Goal: Transaction & Acquisition: Download file/media

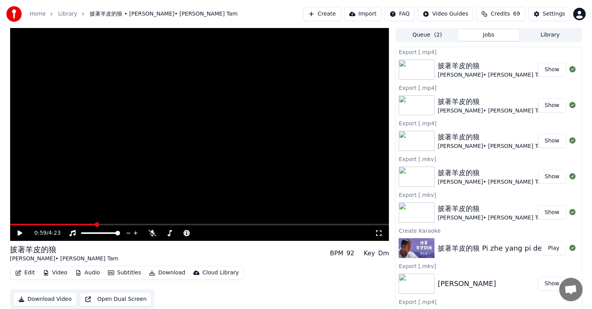
click at [338, 15] on button "Create" at bounding box center [322, 14] width 38 height 14
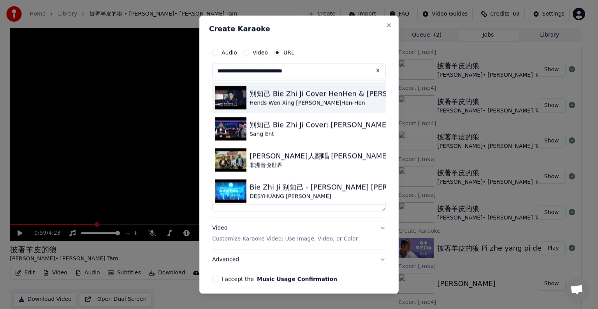
click at [233, 99] on img at bounding box center [230, 97] width 31 height 23
type input "**********"
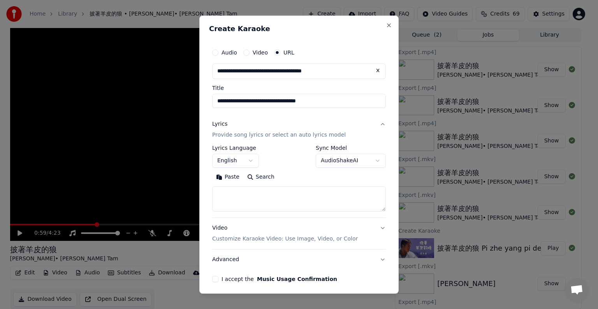
click at [233, 99] on input "**********" at bounding box center [299, 101] width 174 height 14
click at [234, 159] on button "English" at bounding box center [235, 161] width 47 height 14
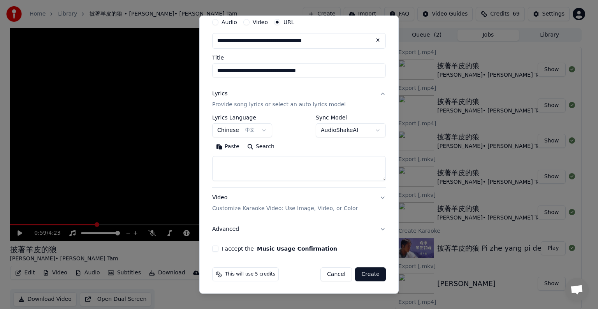
click at [212, 250] on div "**********" at bounding box center [299, 133] width 180 height 244
click at [217, 251] on button "I accept the Music Usage Confirmation" at bounding box center [215, 249] width 6 height 6
click at [365, 273] on button "Create" at bounding box center [370, 275] width 31 height 14
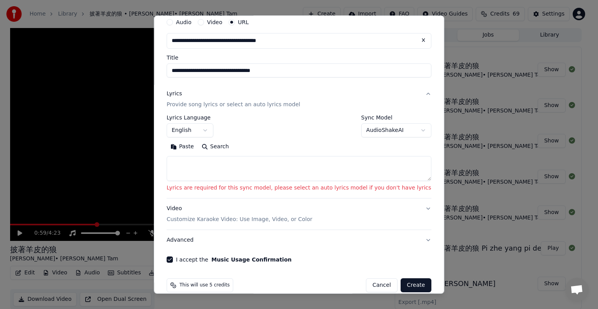
click at [234, 131] on div "**********" at bounding box center [299, 126] width 265 height 23
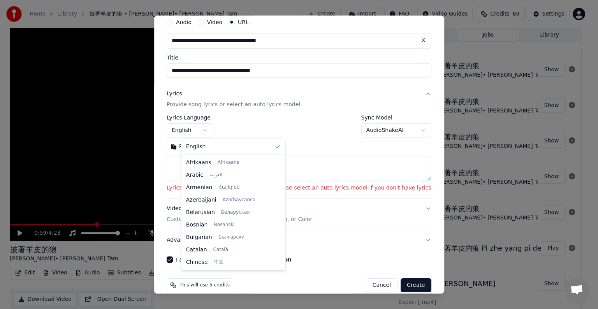
click at [216, 132] on body "Home Library 披著羊皮的狼 • [PERSON_NAME]• [PERSON_NAME] Tam Create Import FAQ Video …" at bounding box center [296, 154] width 592 height 309
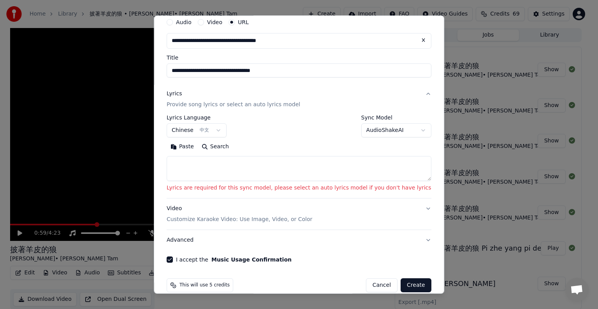
click at [401, 284] on button "Create" at bounding box center [416, 286] width 31 height 14
select select "**"
click at [401, 284] on button "Create" at bounding box center [416, 286] width 31 height 14
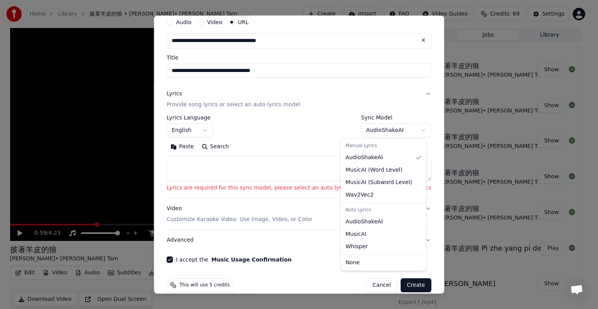
click at [402, 128] on body "Home Library 披著羊皮的狼 • [PERSON_NAME]• [PERSON_NAME] Tam Create Import FAQ Video …" at bounding box center [296, 154] width 592 height 309
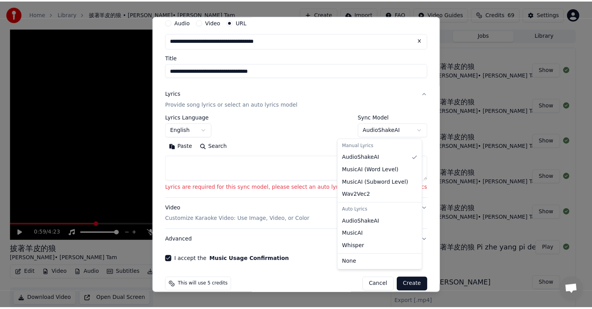
scroll to position [0, 0]
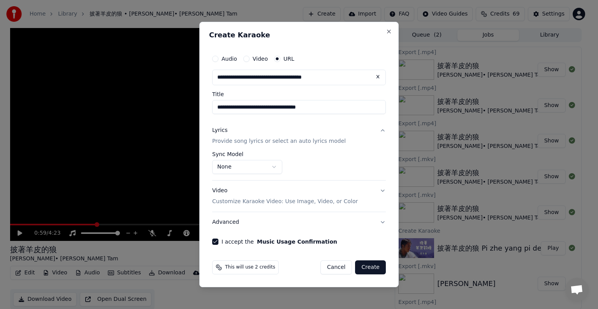
click at [375, 268] on button "Create" at bounding box center [370, 268] width 31 height 14
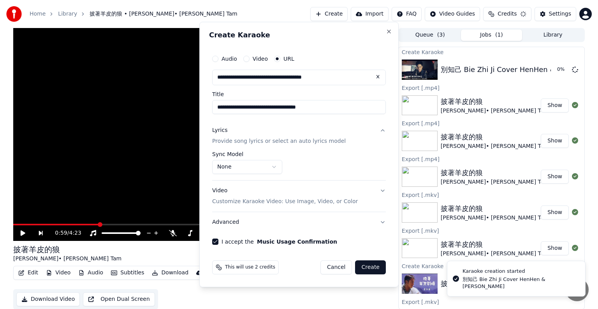
select select "**********"
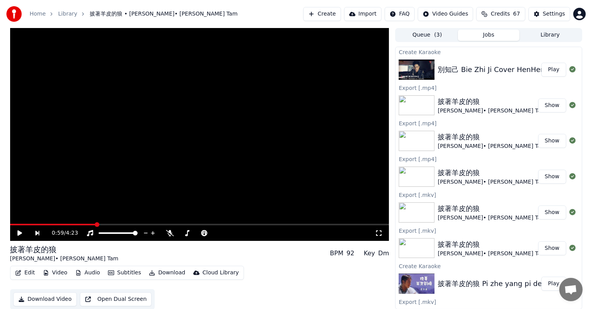
click at [546, 70] on button "Play" at bounding box center [553, 70] width 25 height 14
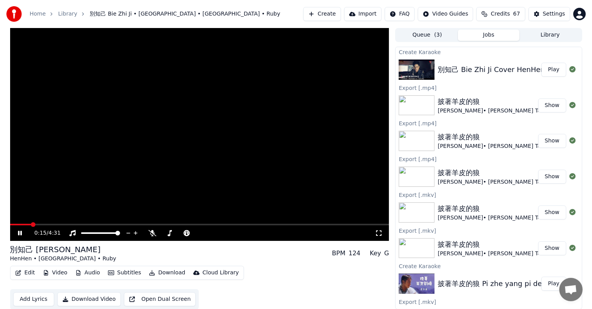
click at [30, 225] on span at bounding box center [20, 225] width 21 height 2
click at [118, 224] on video at bounding box center [199, 134] width 379 height 213
click at [118, 224] on span at bounding box center [199, 225] width 379 height 2
click at [22, 231] on icon at bounding box center [25, 233] width 18 height 6
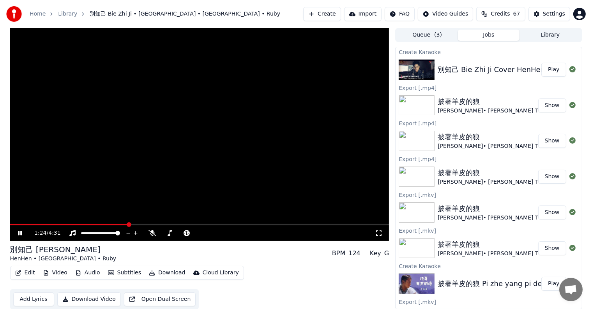
scroll to position [0, 0]
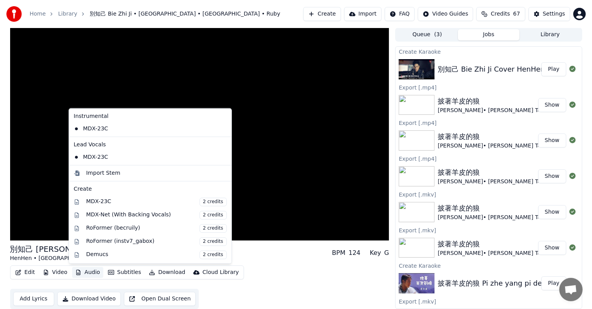
click at [85, 270] on button "Audio" at bounding box center [87, 272] width 31 height 11
click at [111, 212] on div "MDX-Net (With Backing Vocals) 2 credits" at bounding box center [156, 215] width 141 height 9
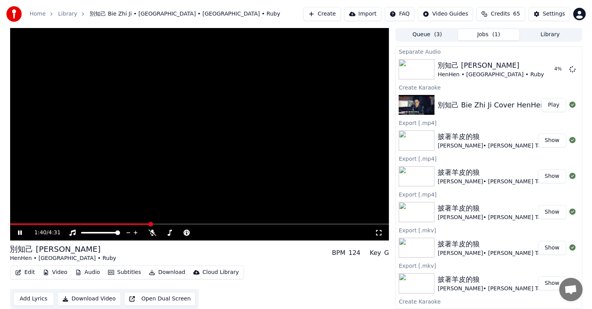
click at [88, 273] on button "Audio" at bounding box center [87, 272] width 31 height 11
click at [254, 143] on video at bounding box center [199, 134] width 379 height 213
click at [480, 34] on button "Jobs ( 1 )" at bounding box center [489, 34] width 62 height 11
click at [550, 67] on button "Play" at bounding box center [553, 69] width 25 height 14
click at [122, 224] on span at bounding box center [199, 225] width 379 height 2
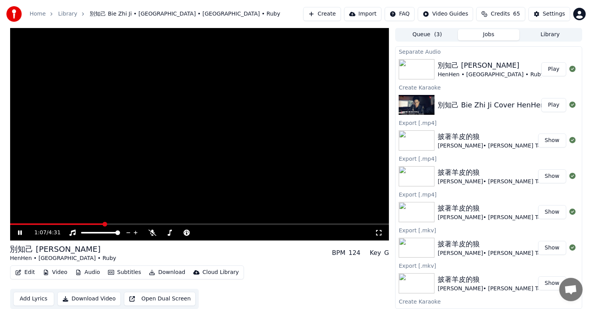
click at [104, 224] on span at bounding box center [56, 225] width 93 height 2
click at [276, 223] on video at bounding box center [199, 134] width 379 height 213
click at [276, 224] on span at bounding box center [199, 225] width 379 height 2
click at [266, 253] on div "別知己 Bie Zhi [PERSON_NAME] • [GEOGRAPHIC_DATA] • Ruby BPM 124 Key G" at bounding box center [199, 253] width 379 height 19
click at [20, 230] on icon at bounding box center [25, 233] width 18 height 6
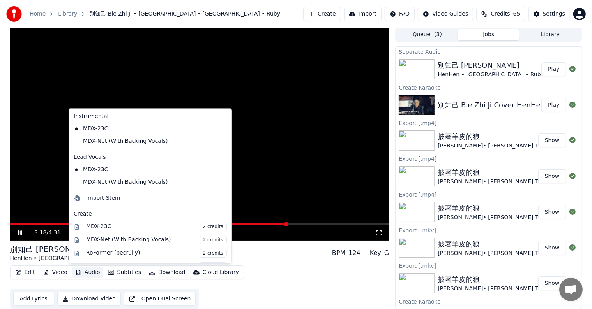
click at [83, 270] on button "Audio" at bounding box center [87, 272] width 31 height 11
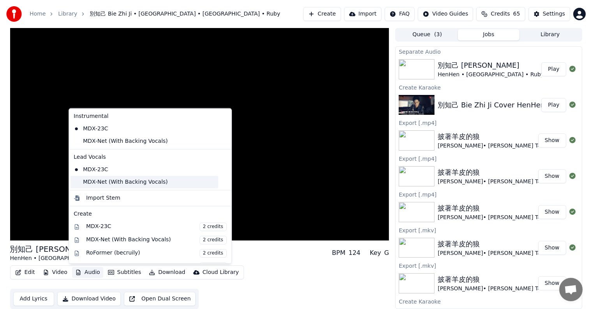
click at [85, 181] on div "MDX-Net (With Backing Vocals)" at bounding box center [145, 182] width 148 height 12
click at [86, 272] on button "Audio" at bounding box center [87, 272] width 31 height 11
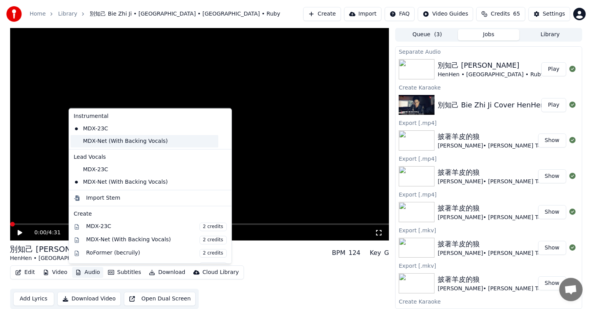
click at [82, 141] on div "MDX-Net (With Backing Vocals)" at bounding box center [145, 141] width 148 height 12
click at [89, 274] on button "Audio" at bounding box center [87, 272] width 31 height 11
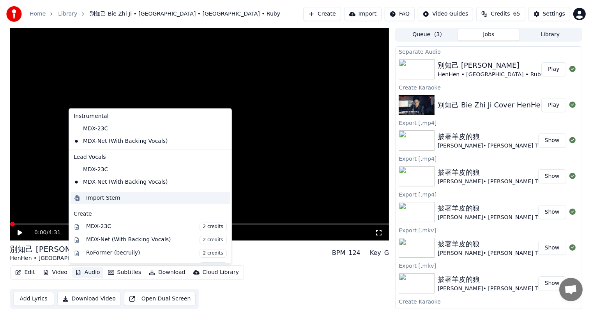
click at [93, 197] on div "Import Stem" at bounding box center [103, 198] width 34 height 8
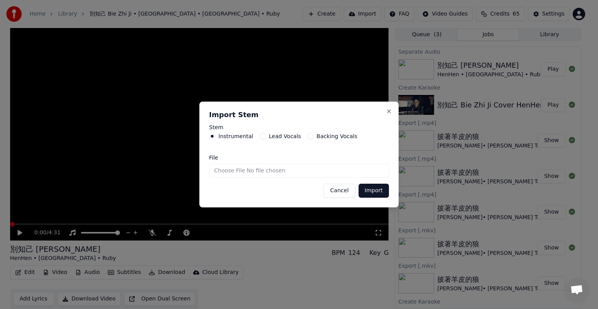
click at [307, 136] on button "Backing Vocals" at bounding box center [310, 136] width 6 height 6
click at [335, 187] on button "Cancel" at bounding box center [340, 191] width 32 height 14
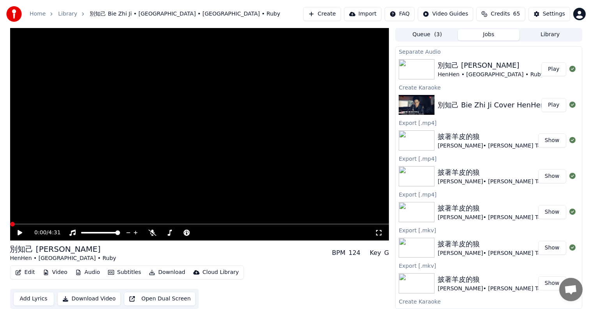
click at [19, 232] on icon at bounding box center [20, 232] width 5 height 5
click at [76, 222] on video at bounding box center [199, 134] width 379 height 213
click at [77, 221] on video at bounding box center [199, 134] width 379 height 213
click at [78, 224] on span at bounding box center [199, 225] width 379 height 2
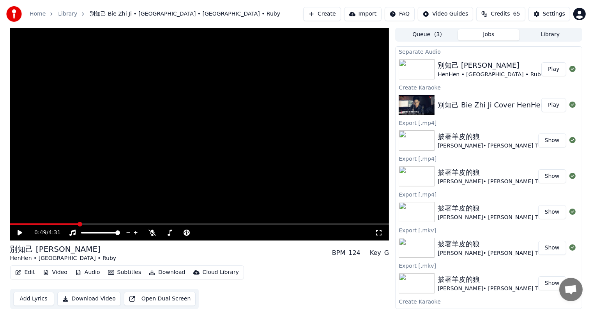
click at [19, 229] on div "0:49 / 4:31" at bounding box center [199, 233] width 373 height 8
click at [19, 232] on icon at bounding box center [20, 232] width 5 height 5
click at [121, 224] on span at bounding box center [199, 225] width 379 height 2
click at [97, 224] on span at bounding box center [53, 225] width 87 height 2
click at [251, 224] on span at bounding box center [199, 225] width 379 height 2
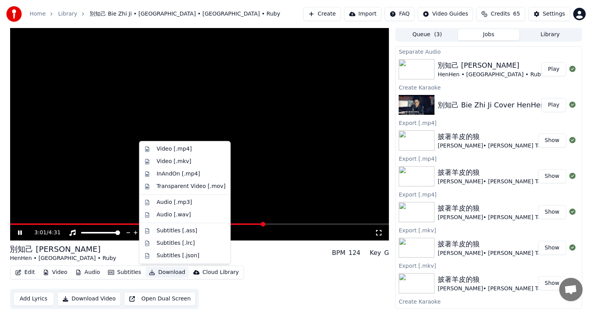
click at [156, 269] on button "Download" at bounding box center [167, 272] width 43 height 11
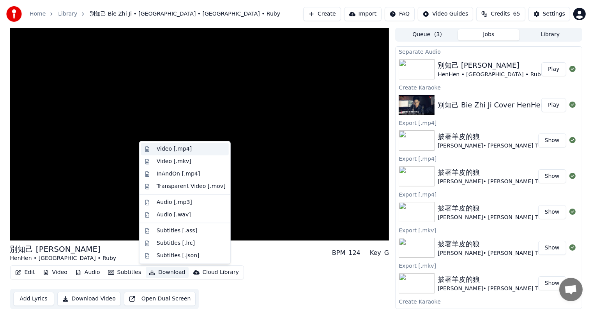
click at [169, 150] on div "Video [.mp4]" at bounding box center [174, 149] width 35 height 8
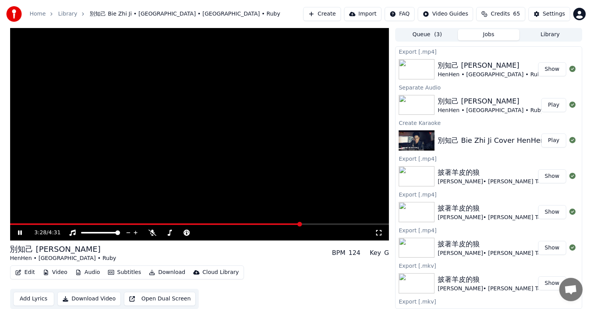
click at [20, 232] on icon at bounding box center [20, 233] width 4 height 5
click at [544, 69] on button "Show" at bounding box center [552, 69] width 28 height 14
click at [366, 224] on span at bounding box center [199, 225] width 379 height 2
click at [18, 234] on icon at bounding box center [20, 232] width 5 height 5
click at [332, 224] on span at bounding box center [196, 225] width 372 height 2
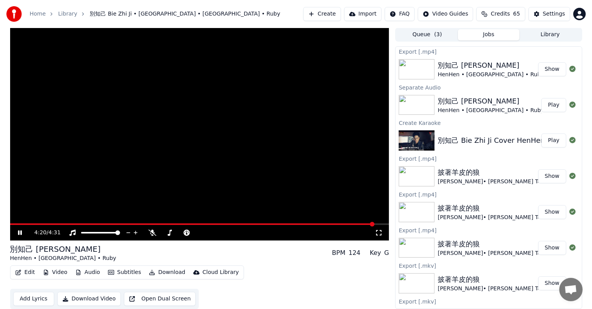
click at [23, 230] on icon at bounding box center [25, 233] width 18 height 6
